Goal: Information Seeking & Learning: Learn about a topic

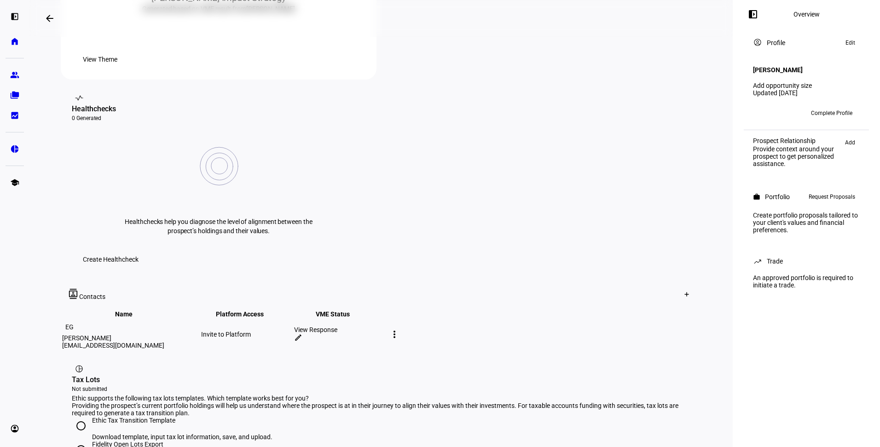
scroll to position [322, 0]
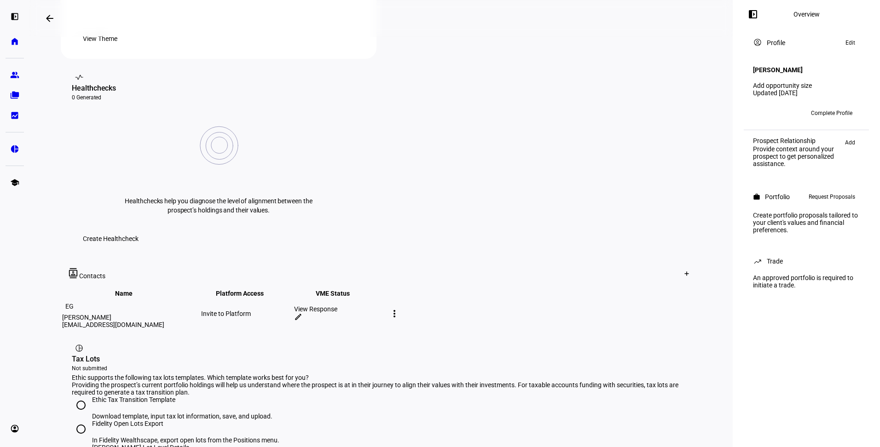
click at [117, 48] on span "View Theme" at bounding box center [100, 38] width 35 height 18
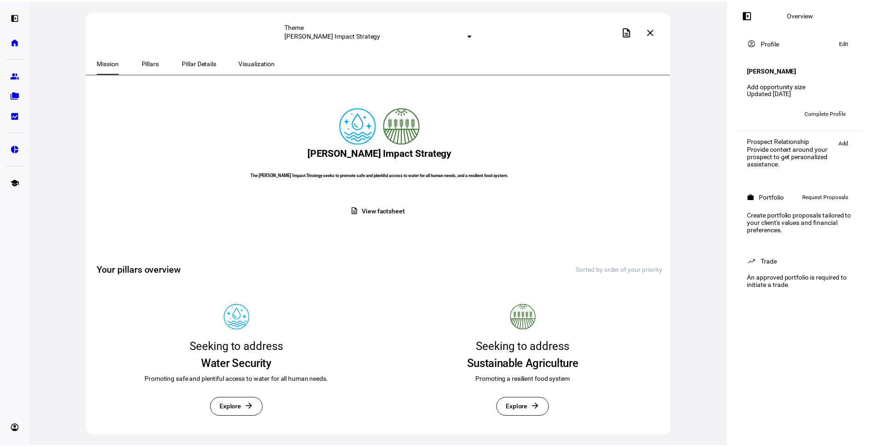
scroll to position [27, 0]
click at [368, 209] on span "View factsheet" at bounding box center [386, 212] width 43 height 18
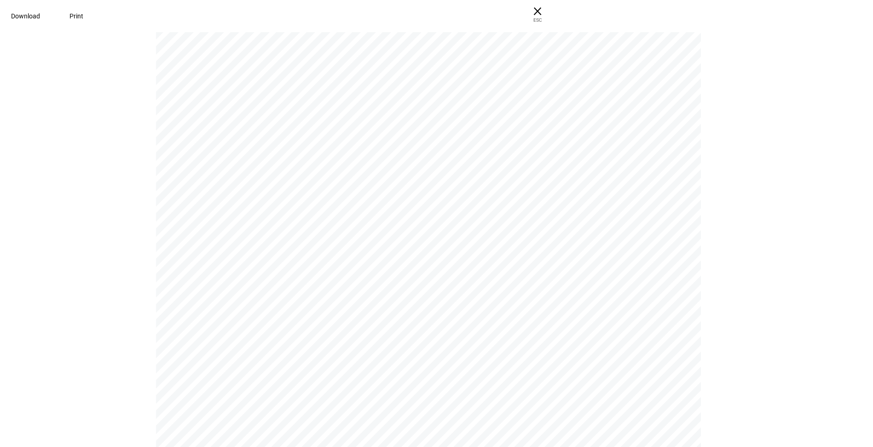
scroll to position [3846, 0]
click at [552, 21] on span "ESC" at bounding box center [537, 16] width 29 height 13
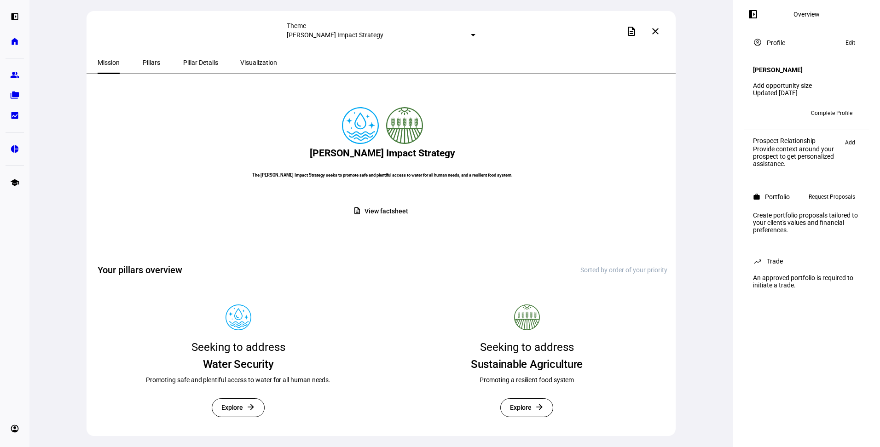
click at [148, 63] on span "Pillars" at bounding box center [151, 62] width 17 height 6
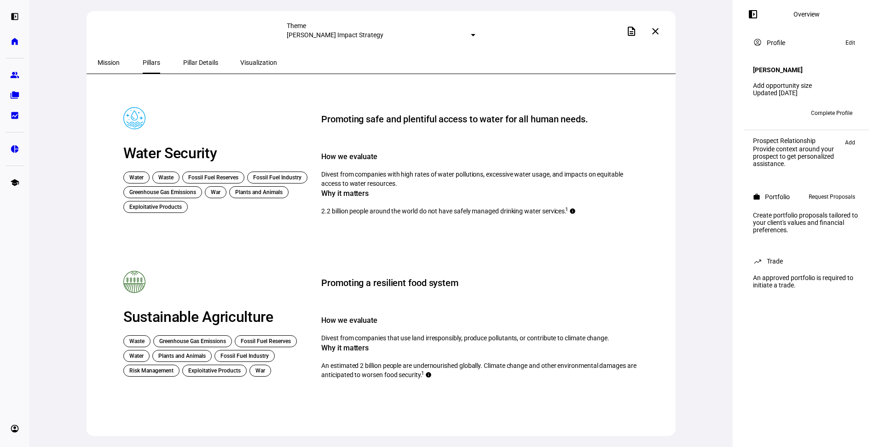
click at [183, 62] on span "Pillar Details" at bounding box center [200, 62] width 35 height 6
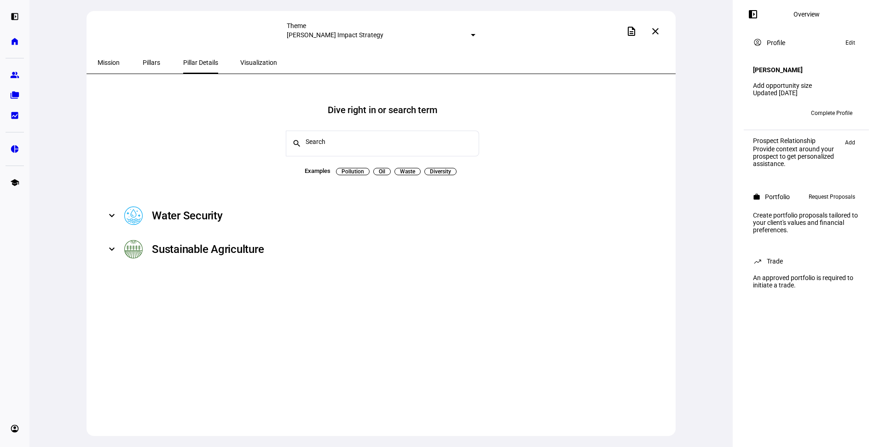
click at [240, 64] on span "Visualization" at bounding box center [258, 62] width 37 height 6
